Goal: Find specific page/section: Find specific page/section

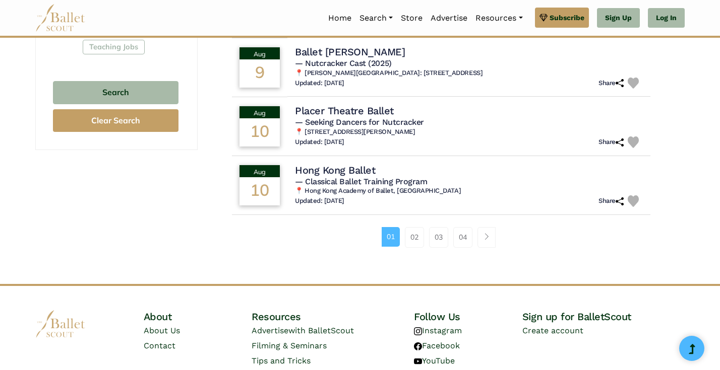
scroll to position [657, 0]
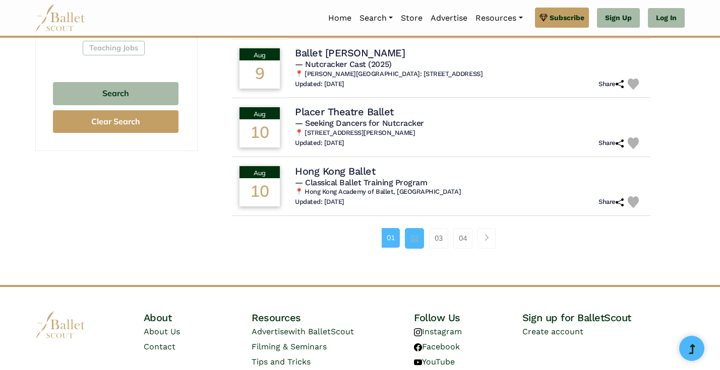
click at [411, 236] on link "02" at bounding box center [414, 238] width 19 height 20
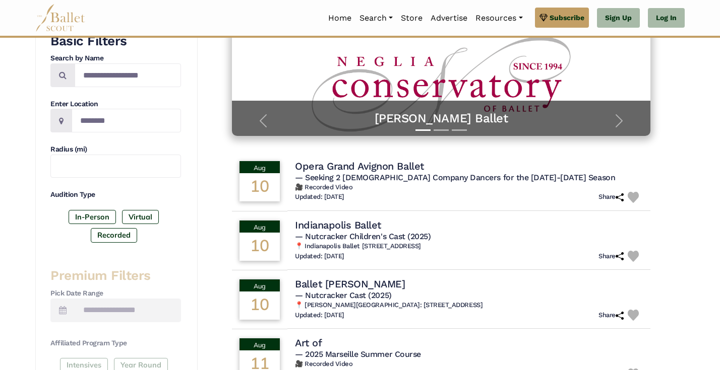
scroll to position [191, 0]
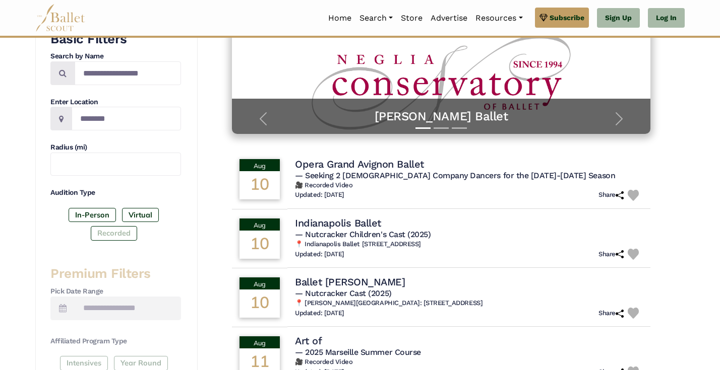
click at [116, 233] on label "Recorded" at bounding box center [114, 233] width 46 height 14
click at [98, 217] on label "In-Person" at bounding box center [92, 215] width 47 height 14
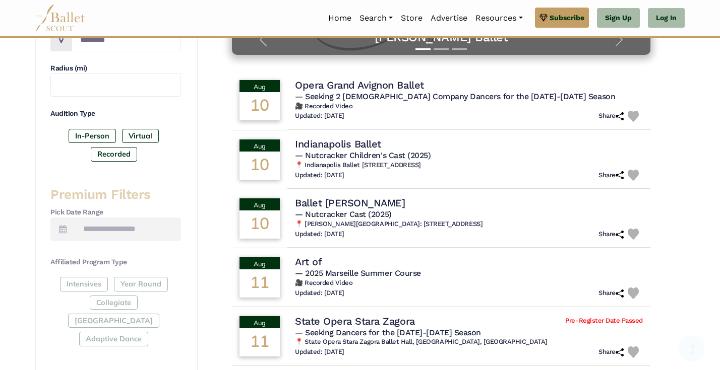
scroll to position [311, 0]
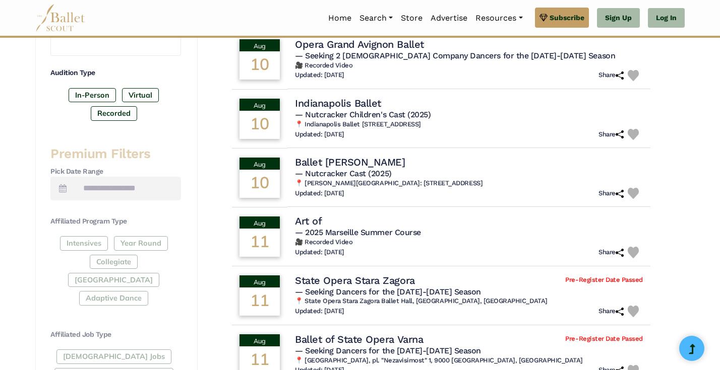
click at [94, 245] on div "Intensives Year Round Collegiate [GEOGRAPHIC_DATA] Adaptive Dance" at bounding box center [115, 273] width 131 height 74
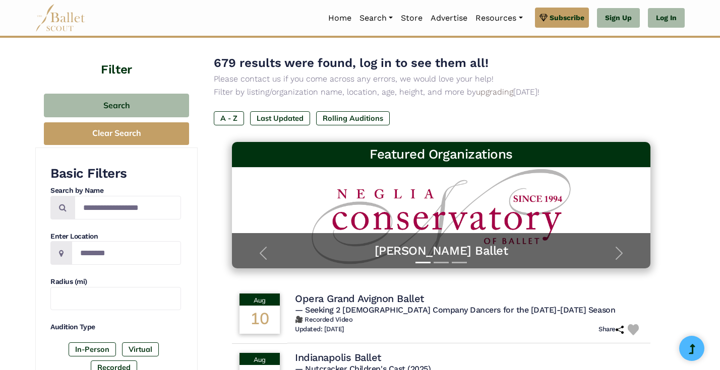
scroll to position [0, 0]
